Goal: Task Accomplishment & Management: Manage account settings

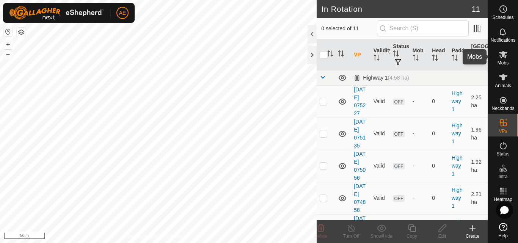
click at [499, 62] on span "Mobs" at bounding box center [502, 63] width 11 height 5
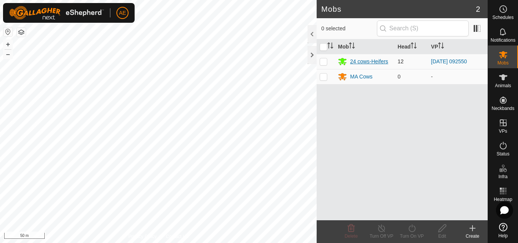
click at [374, 63] on div "24 cows-Heifers" at bounding box center [369, 62] width 38 height 8
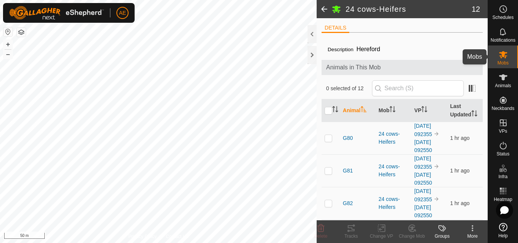
click at [506, 58] on icon at bounding box center [502, 54] width 9 height 9
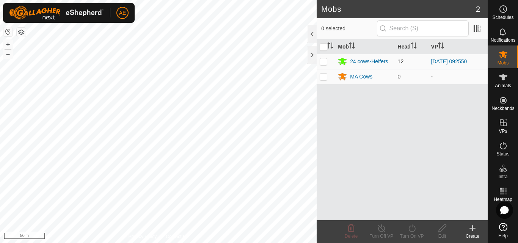
click at [323, 61] on p-checkbox at bounding box center [323, 61] width 8 height 6
checkbox input "true"
click at [411, 231] on icon at bounding box center [411, 228] width 7 height 8
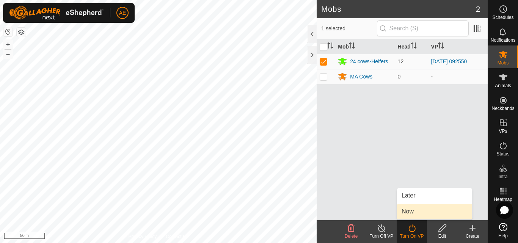
click at [409, 212] on link "Now" at bounding box center [434, 211] width 75 height 15
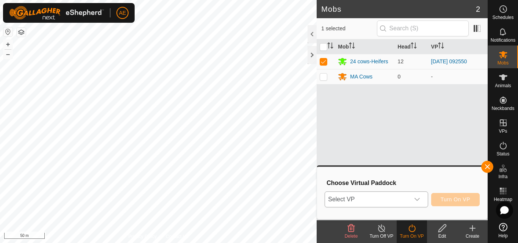
click at [417, 202] on icon "dropdown trigger" at bounding box center [417, 199] width 6 height 6
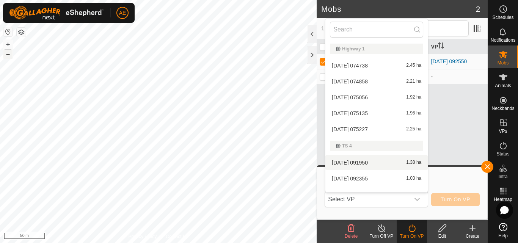
click at [8, 56] on button "–" at bounding box center [7, 54] width 9 height 9
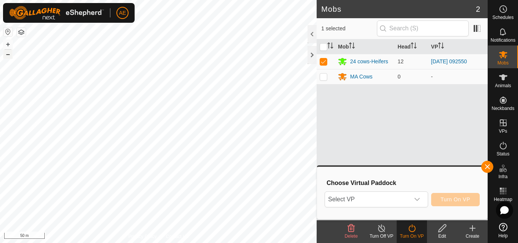
click at [8, 56] on button "–" at bounding box center [7, 54] width 9 height 9
click at [9, 45] on button "+" at bounding box center [7, 44] width 9 height 9
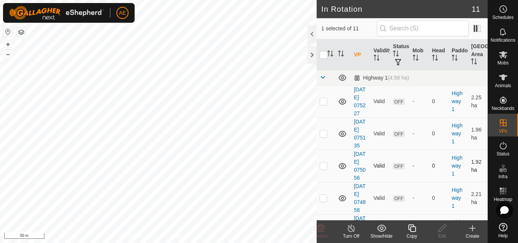
checkbox input "true"
checkbox input "false"
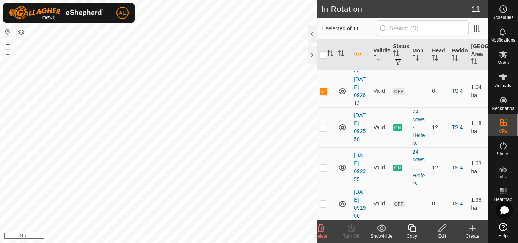
scroll to position [283, 0]
click at [501, 63] on span "Mobs" at bounding box center [502, 63] width 11 height 5
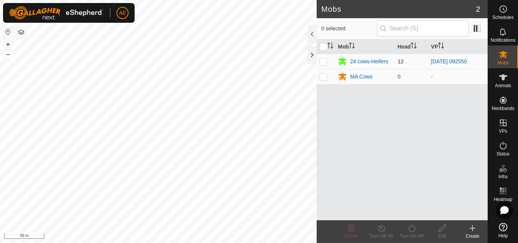
click at [324, 61] on p-checkbox at bounding box center [323, 61] width 8 height 6
checkbox input "true"
click at [324, 63] on p-checkbox at bounding box center [323, 61] width 8 height 6
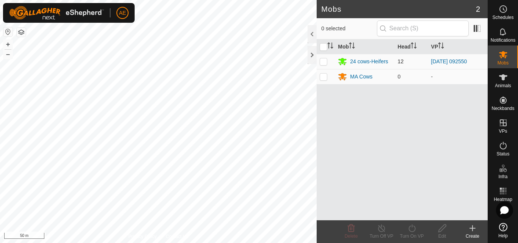
checkbox input "true"
click at [413, 233] on div "Turn On VP" at bounding box center [411, 236] width 30 height 7
click at [409, 227] on icon at bounding box center [411, 228] width 9 height 9
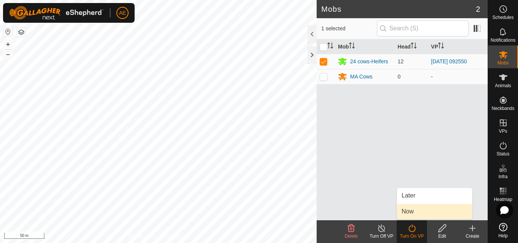
click at [409, 212] on link "Now" at bounding box center [434, 211] width 75 height 15
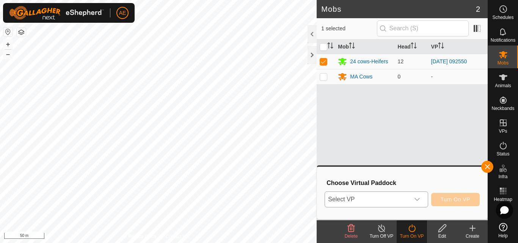
click at [420, 200] on div "dropdown trigger" at bounding box center [416, 199] width 15 height 15
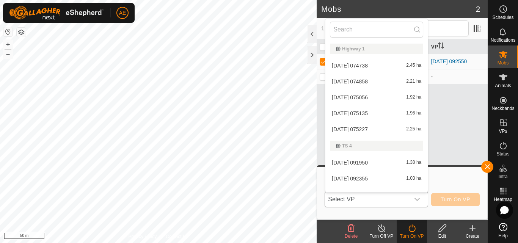
click at [344, 128] on li "2025-08-12 075227 2.25 ha" at bounding box center [376, 129] width 102 height 15
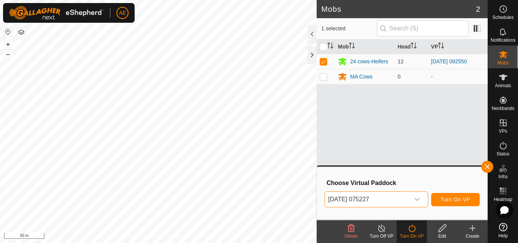
click at [417, 199] on icon "dropdown trigger" at bounding box center [417, 199] width 6 height 6
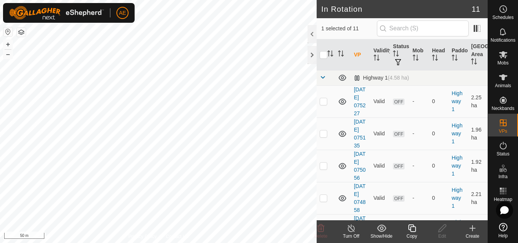
checkbox input "true"
checkbox input "false"
checkbox input "true"
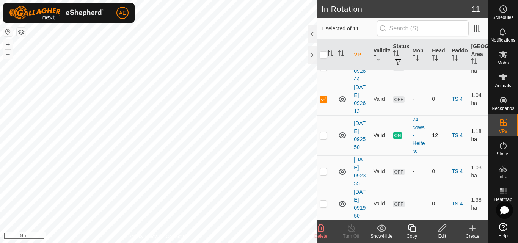
scroll to position [278, 0]
click at [503, 57] on icon at bounding box center [502, 54] width 9 height 9
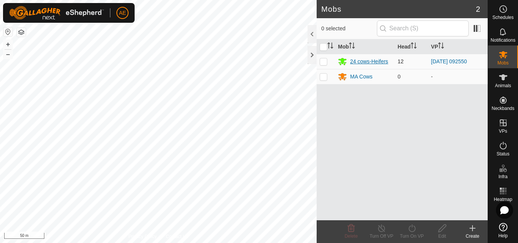
click at [383, 63] on div "24 cows-Heifers" at bounding box center [369, 62] width 38 height 8
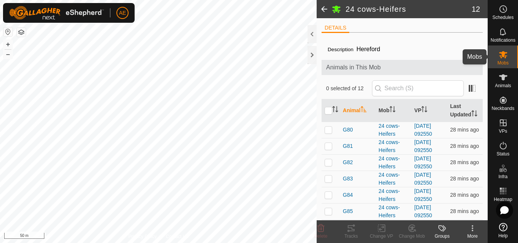
click at [505, 61] on span "Mobs" at bounding box center [502, 63] width 11 height 5
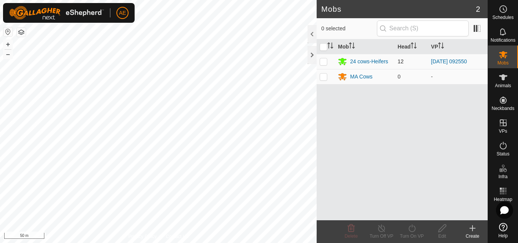
click at [325, 62] on p-checkbox at bounding box center [323, 61] width 8 height 6
checkbox input "true"
click at [411, 228] on icon at bounding box center [411, 228] width 9 height 9
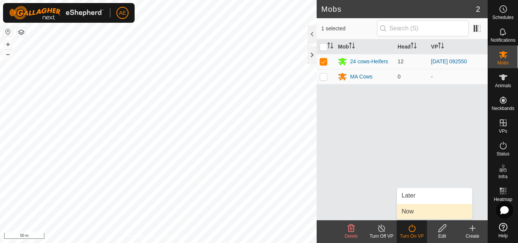
click at [407, 210] on span "Now" at bounding box center [407, 211] width 12 height 9
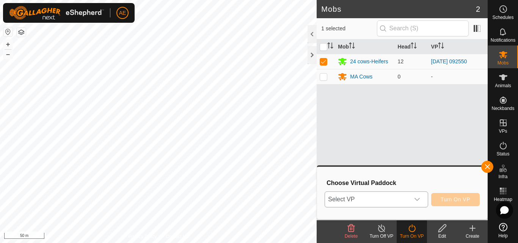
click at [418, 201] on icon "dropdown trigger" at bounding box center [417, 199] width 6 height 6
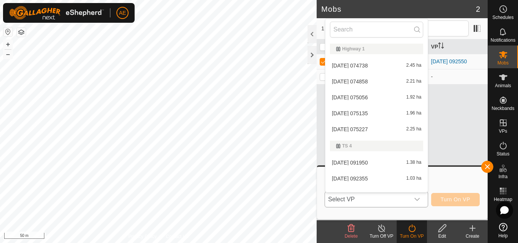
scroll to position [10, 0]
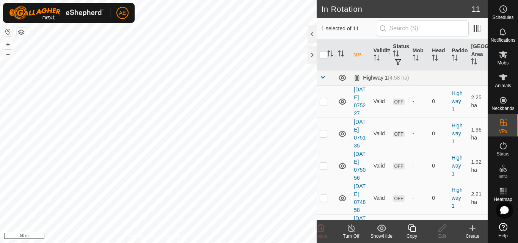
checkbox input "true"
checkbox input "false"
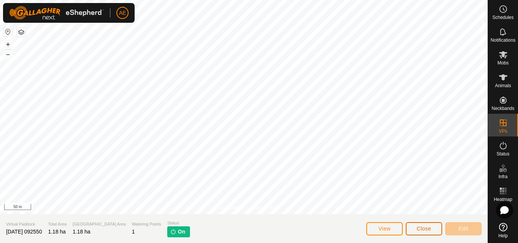
click at [430, 227] on span "Close" at bounding box center [423, 228] width 14 height 6
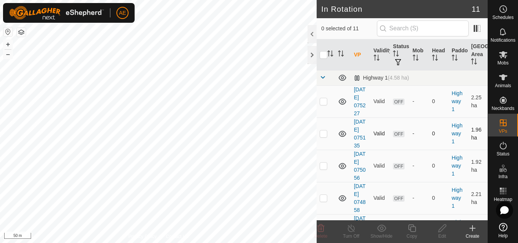
checkbox input "true"
checkbox input "false"
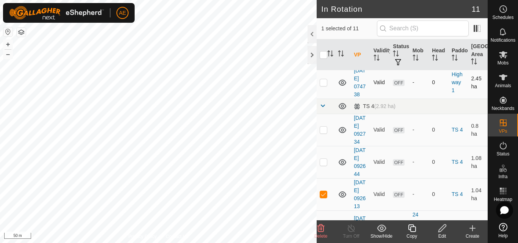
scroll to position [148, 0]
click at [323, 108] on span at bounding box center [322, 105] width 6 height 6
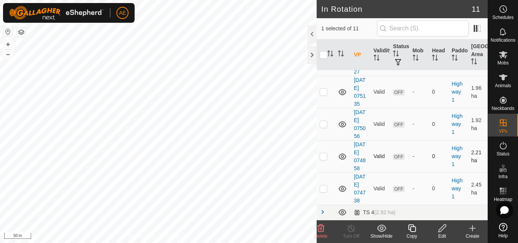
click at [324, 148] on td at bounding box center [325, 156] width 18 height 32
click at [324, 153] on p-checkbox at bounding box center [323, 156] width 8 height 6
checkbox input "false"
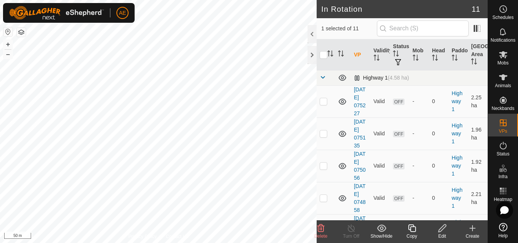
click at [323, 80] on span at bounding box center [322, 77] width 6 height 6
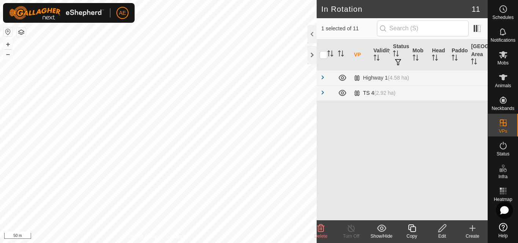
click at [322, 92] on span at bounding box center [322, 92] width 6 height 6
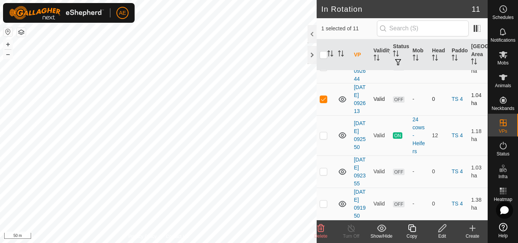
scroll to position [85, 0]
click at [439, 232] on icon at bounding box center [442, 228] width 8 height 8
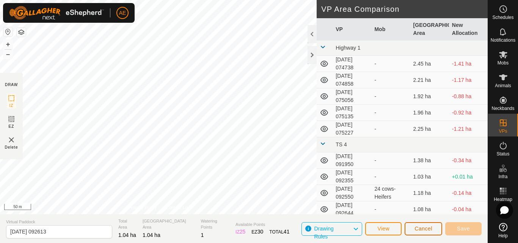
click at [418, 228] on span "Cancel" at bounding box center [423, 228] width 18 height 6
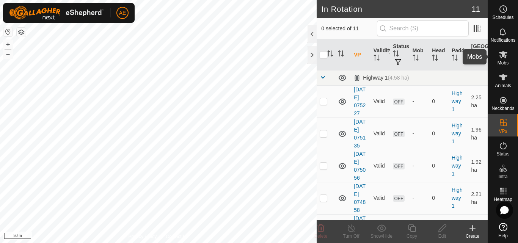
click at [506, 55] on icon at bounding box center [502, 54] width 9 height 9
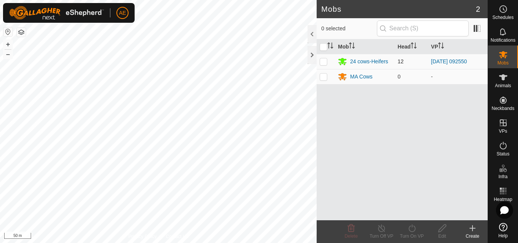
click at [325, 61] on p-checkbox at bounding box center [323, 61] width 8 height 6
checkbox input "true"
click at [412, 230] on icon at bounding box center [411, 228] width 9 height 9
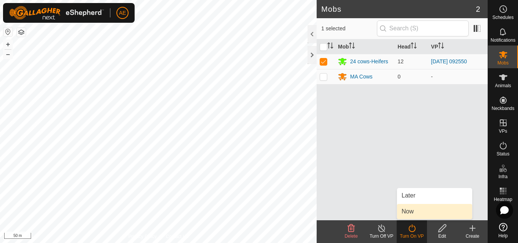
click at [410, 217] on link "Now" at bounding box center [434, 211] width 75 height 15
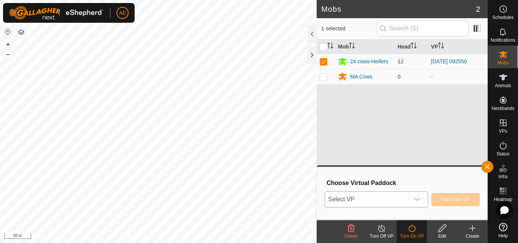
click at [419, 199] on icon "dropdown trigger" at bounding box center [416, 199] width 5 height 3
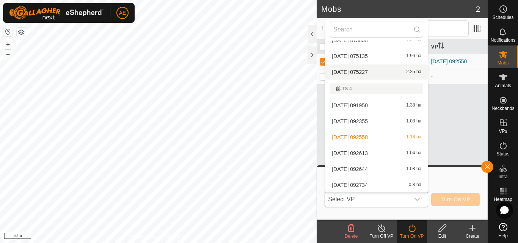
scroll to position [58, 0]
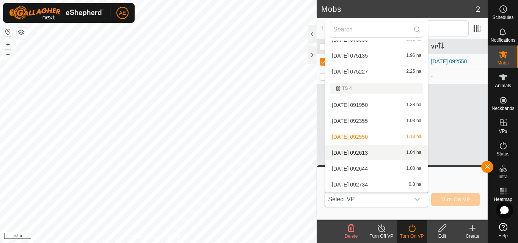
click at [364, 153] on li "2025-08-07 092613 1.04 ha" at bounding box center [376, 152] width 102 height 15
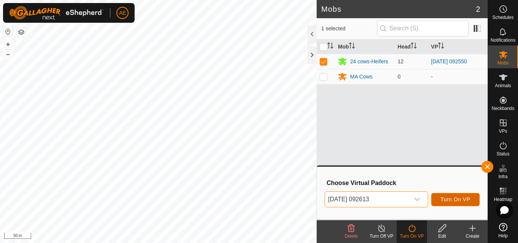
click at [458, 200] on span "Turn On VP" at bounding box center [455, 199] width 30 height 6
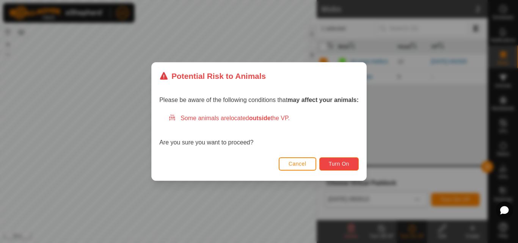
click at [344, 163] on span "Turn On" at bounding box center [338, 164] width 20 height 6
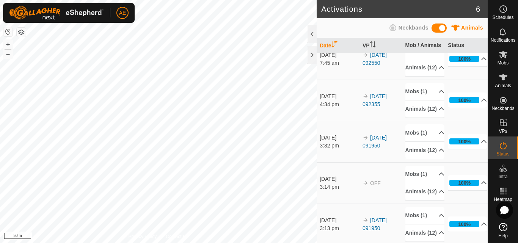
scroll to position [56, 0]
